Goal: Transaction & Acquisition: Purchase product/service

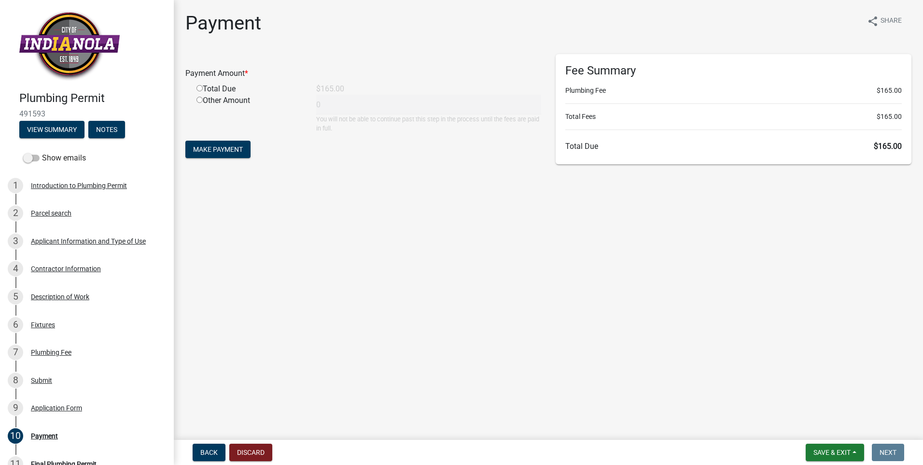
click at [199, 89] on input "radio" at bounding box center [200, 88] width 6 height 6
radio input "true"
type input "165"
click at [209, 156] on button "Make Payment" at bounding box center [217, 149] width 65 height 17
click at [198, 91] on input "radio" at bounding box center [200, 88] width 6 height 6
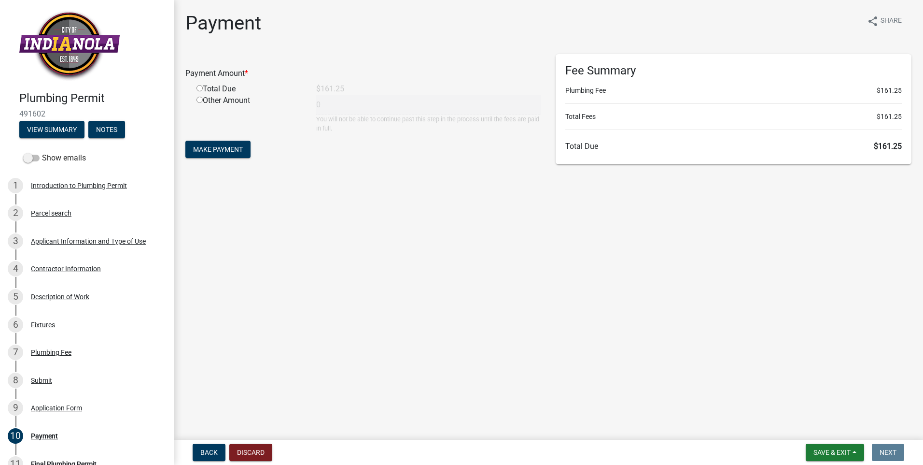
radio input "true"
type input "161.25"
click at [204, 153] on span "Make Payment" at bounding box center [218, 149] width 50 height 8
click at [199, 92] on div "Total Due" at bounding box center [249, 89] width 120 height 12
click at [200, 88] on input "radio" at bounding box center [200, 88] width 6 height 6
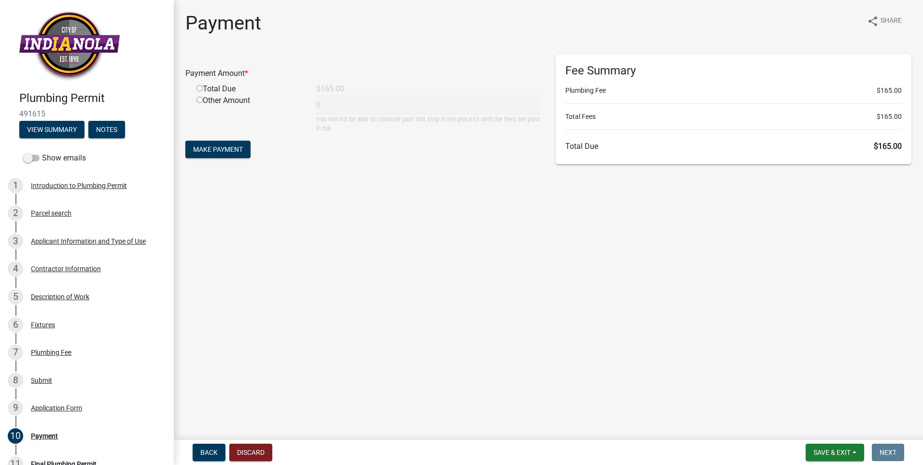
radio input "true"
type input "165"
click at [215, 152] on span "Make Payment" at bounding box center [218, 149] width 50 height 8
